Goal: Task Accomplishment & Management: Use online tool/utility

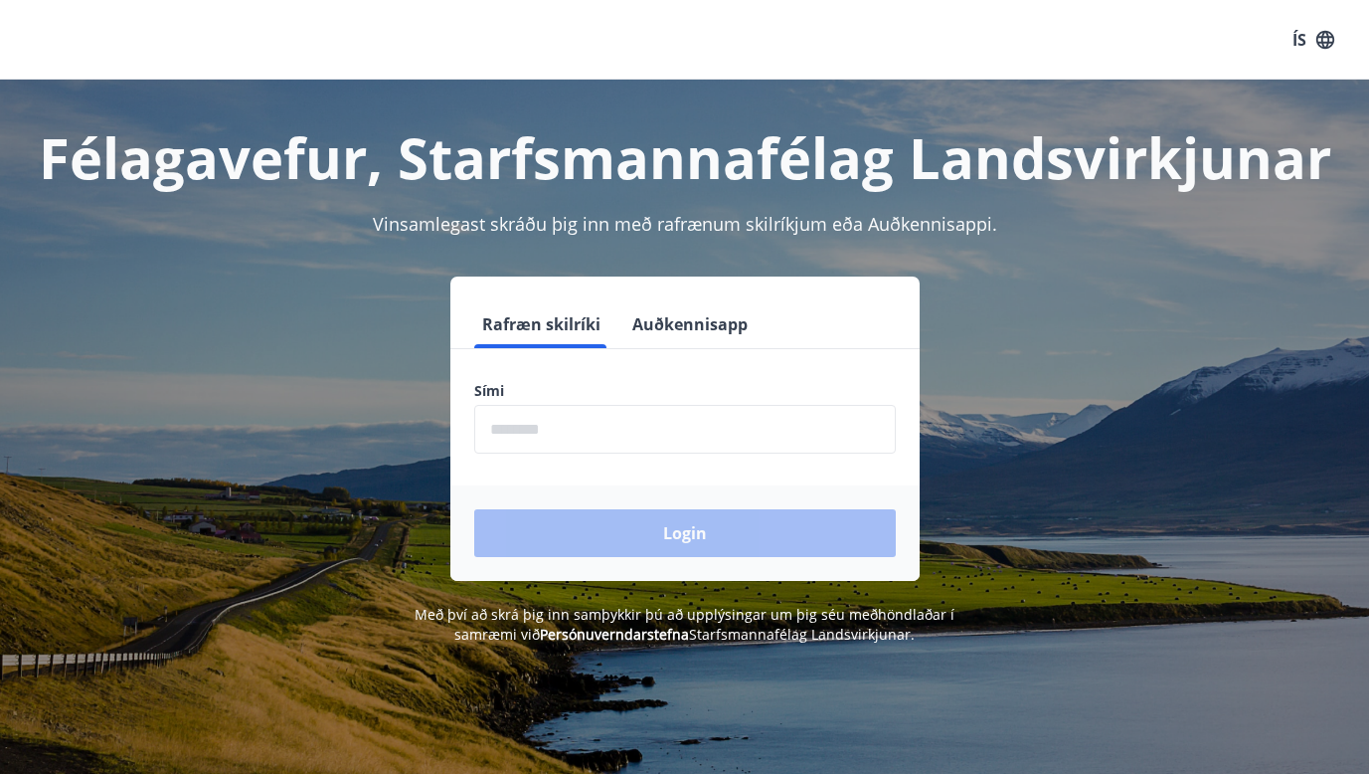
click at [662, 425] on input "phone" at bounding box center [685, 429] width 422 height 49
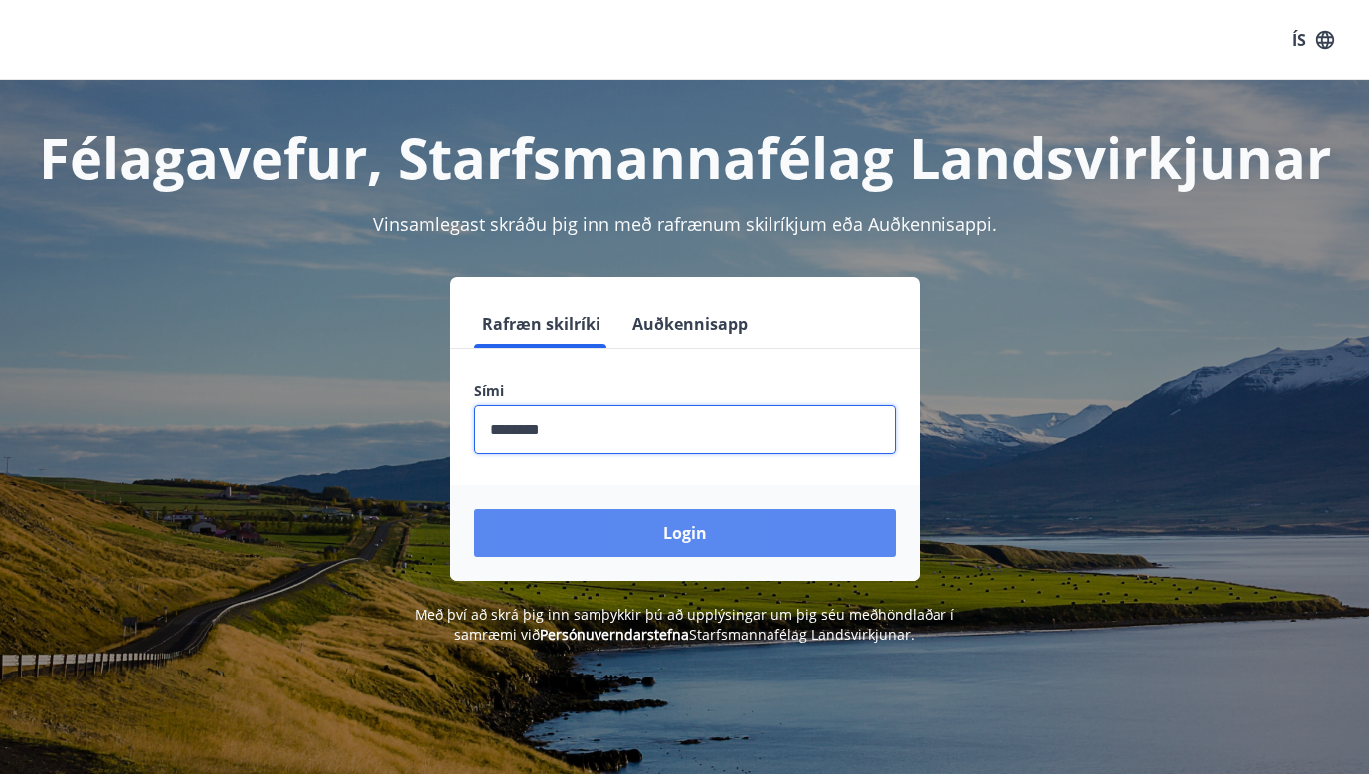
type input "********"
click at [711, 541] on button "Login" at bounding box center [685, 533] width 422 height 48
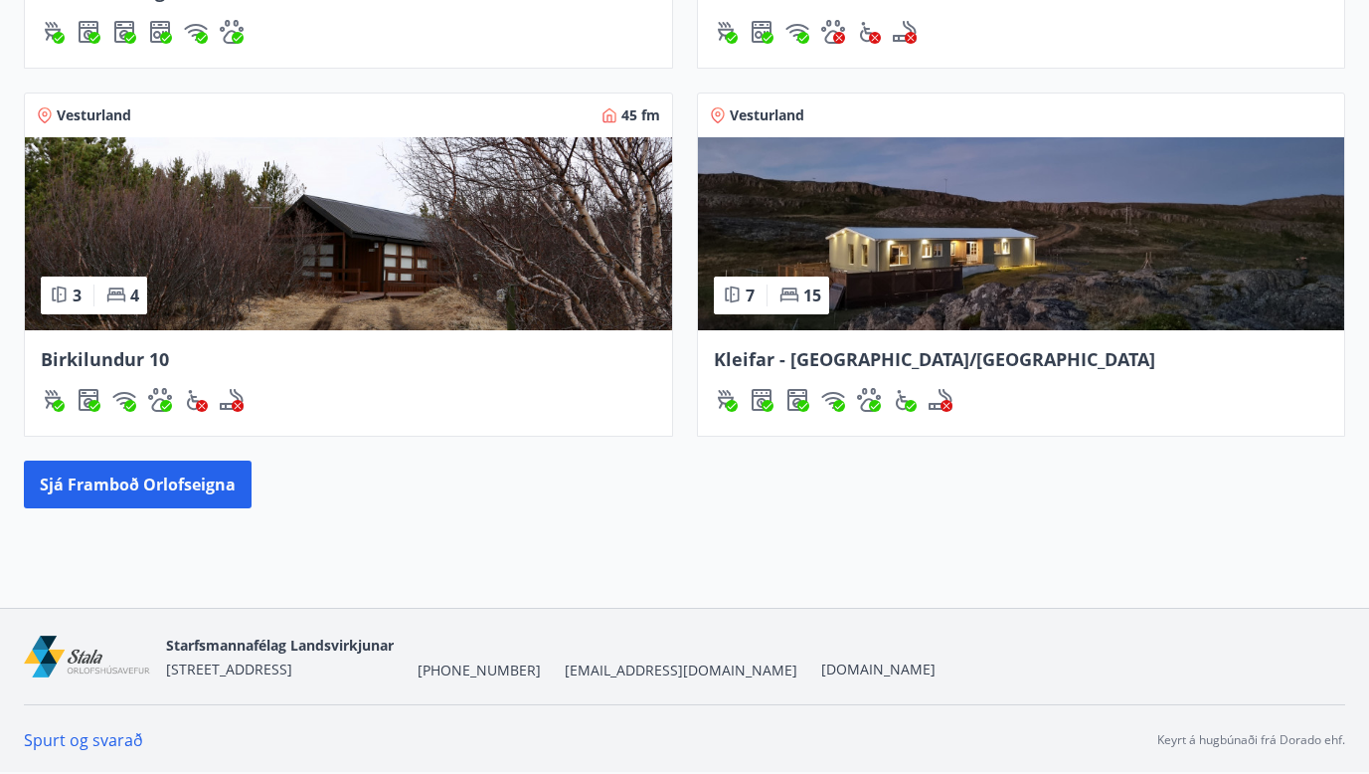
scroll to position [1116, 0]
click at [138, 480] on button "Sjá framboð orlofseigna" at bounding box center [138, 484] width 228 height 48
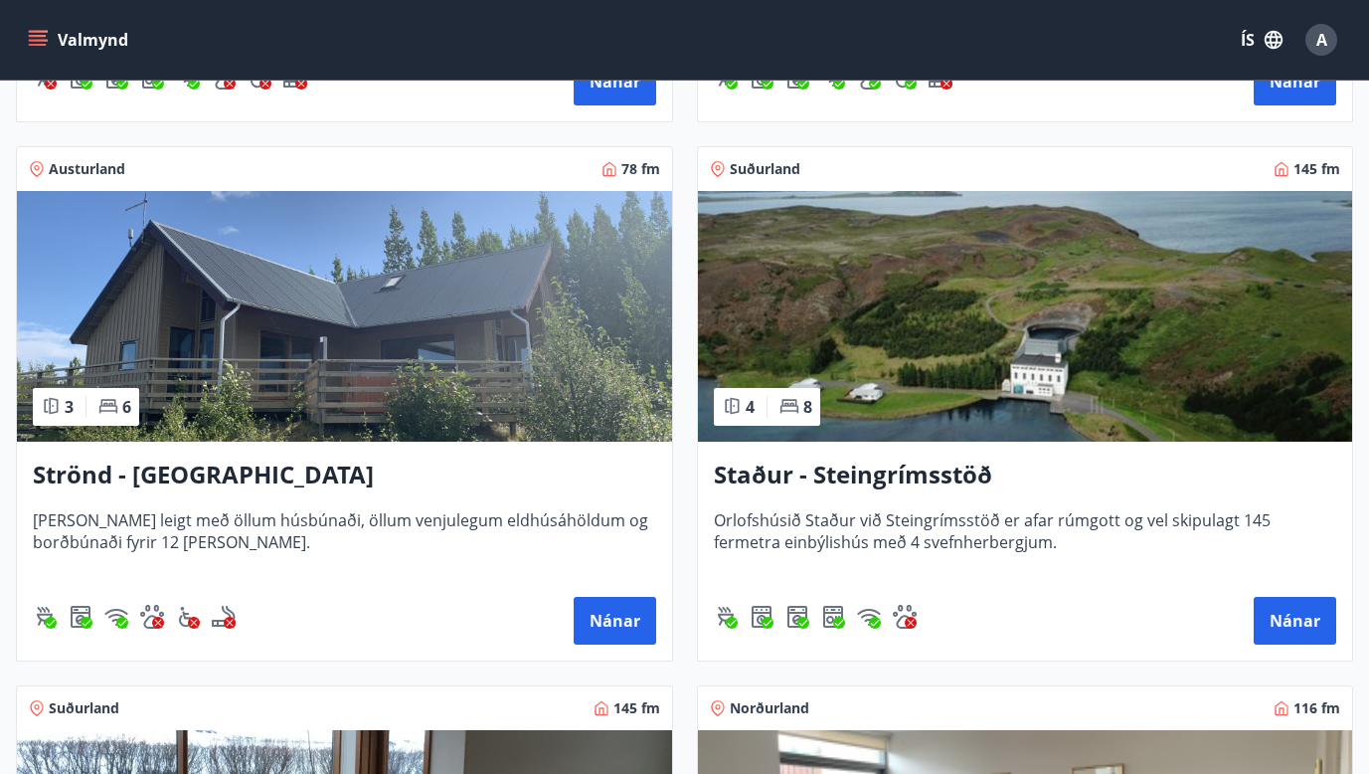
scroll to position [1365, 0]
